Goal: Information Seeking & Learning: Learn about a topic

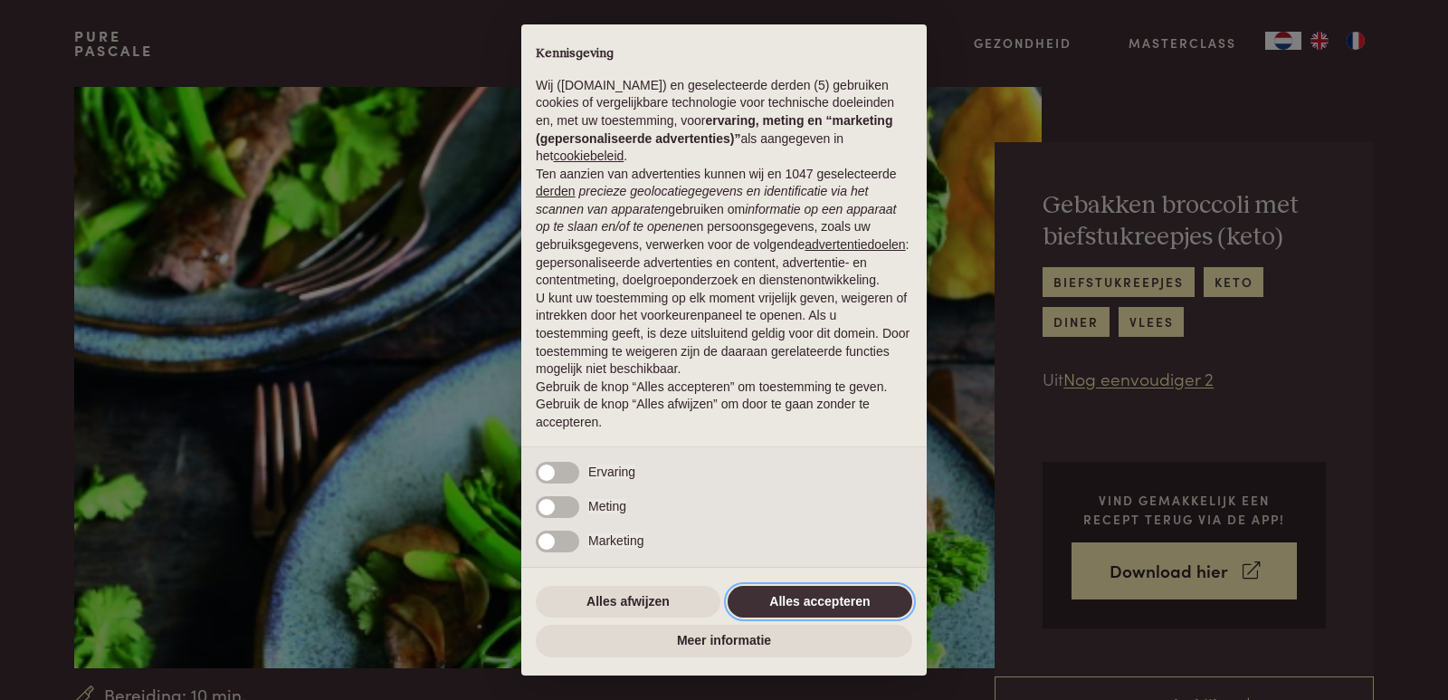
click at [811, 602] on button "Alles accepteren" at bounding box center [820, 602] width 185 height 33
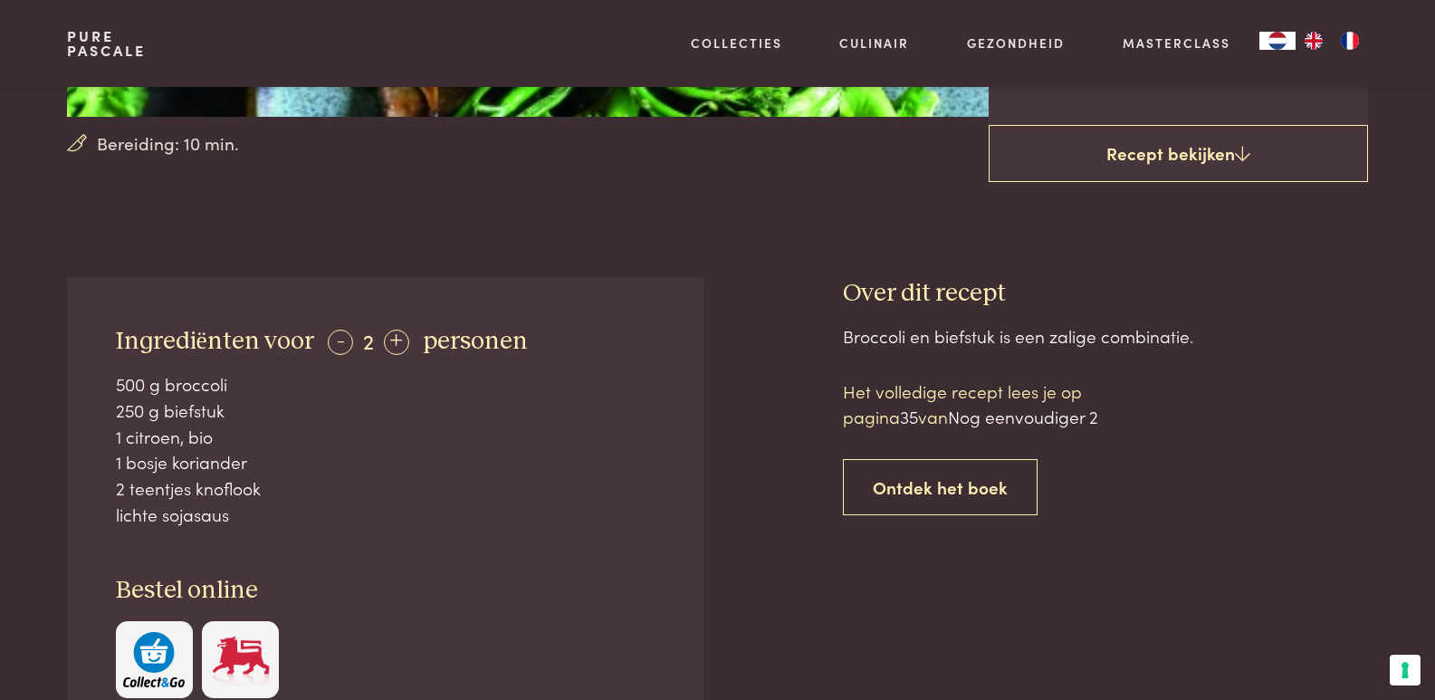
scroll to position [724, 0]
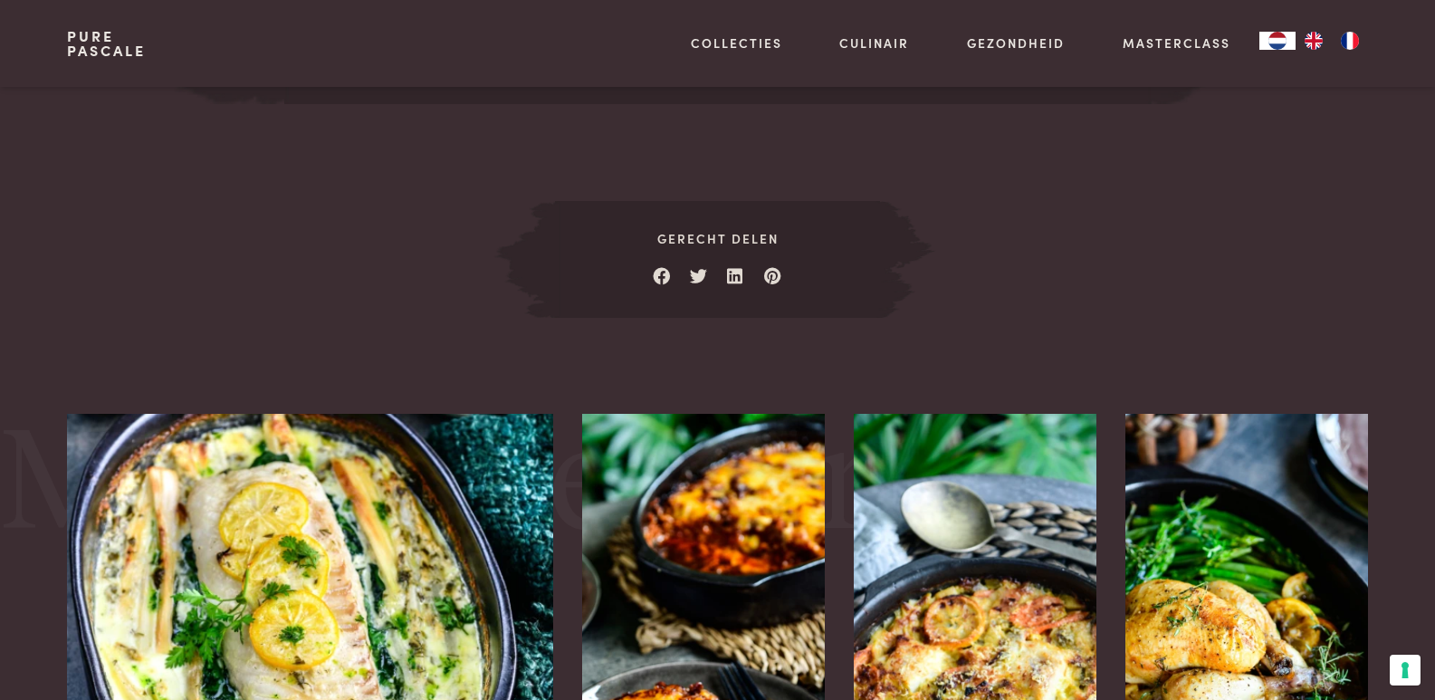
scroll to position [2353, 0]
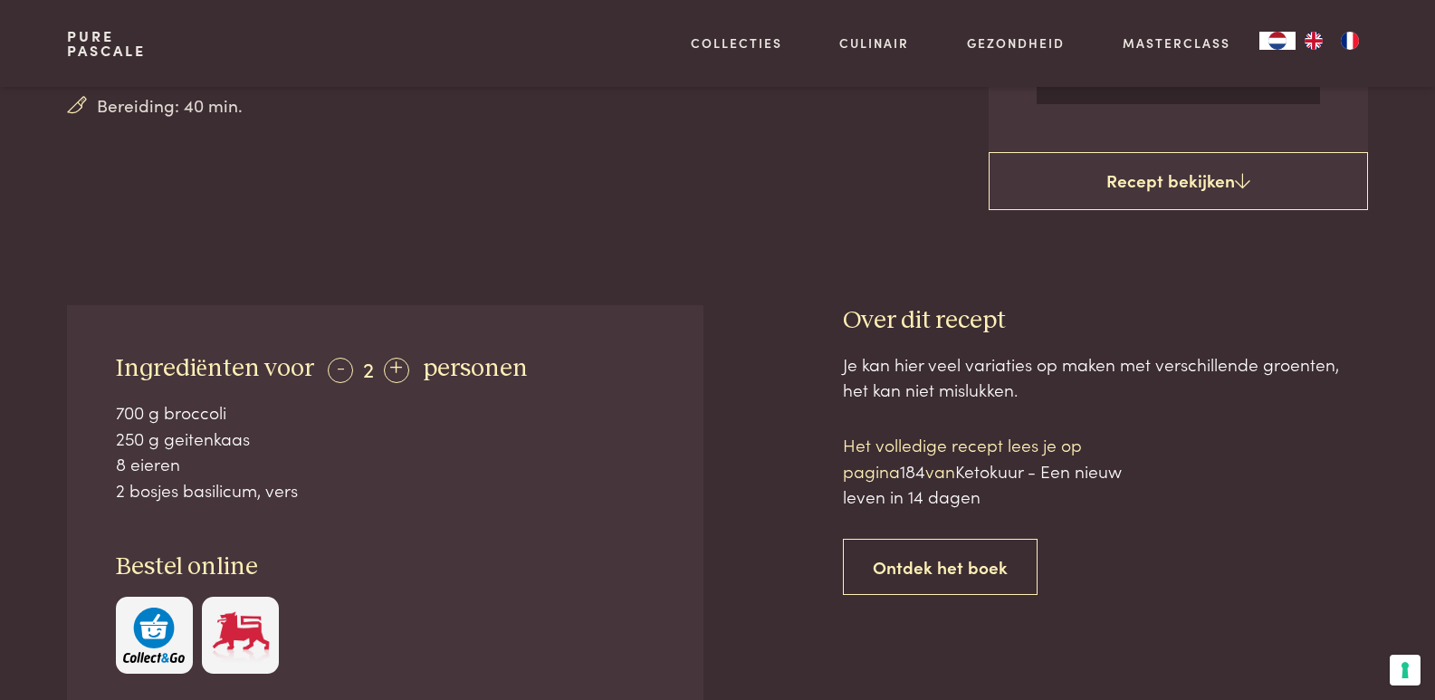
scroll to position [453, 0]
